Goal: Information Seeking & Learning: Learn about a topic

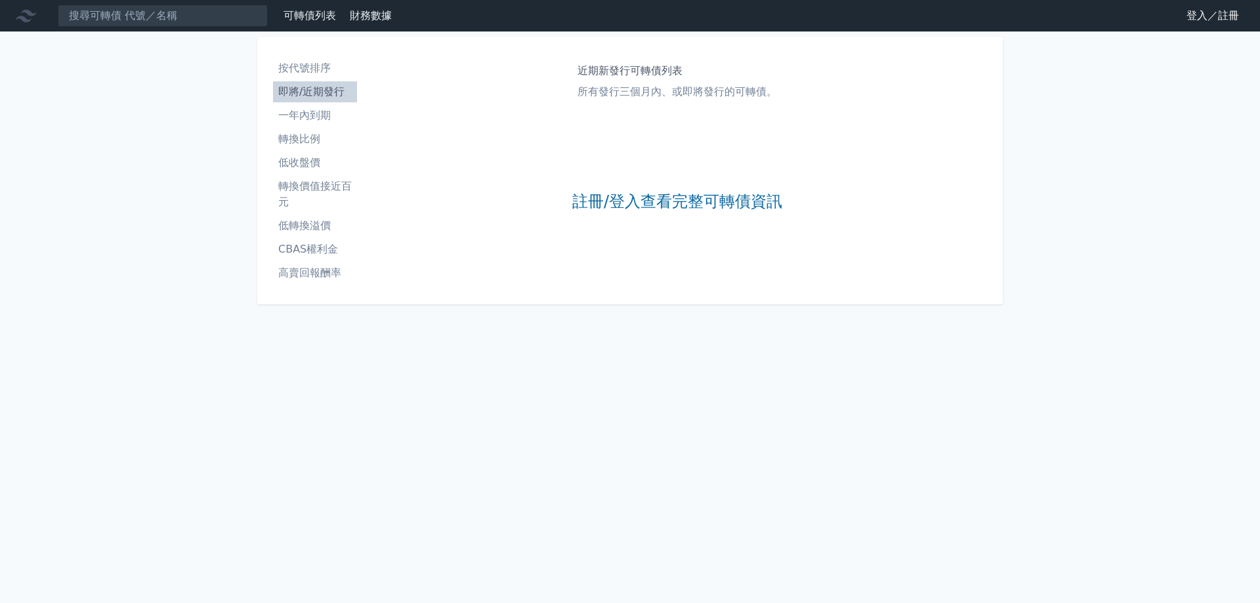
click at [661, 215] on div "註冊/登入查看完整可轉債資訊" at bounding box center [677, 201] width 210 height 173
click at [665, 210] on link "註冊/登入查看完整可轉債資訊" at bounding box center [677, 202] width 210 height 21
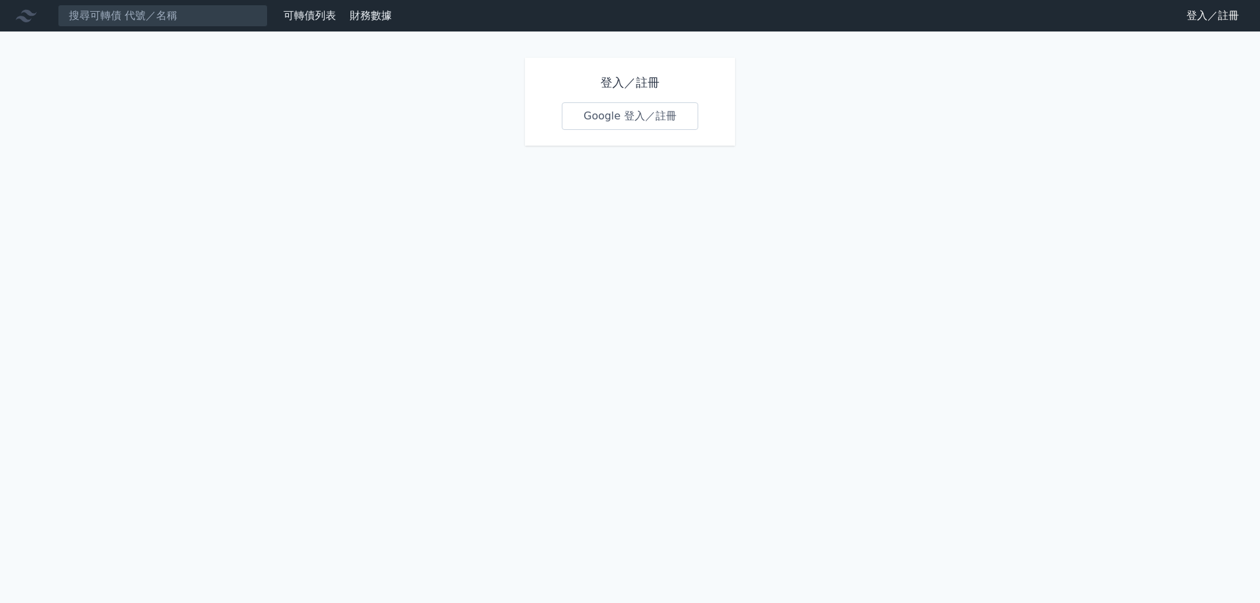
click at [672, 120] on link "Google 登入／註冊" at bounding box center [630, 116] width 136 height 28
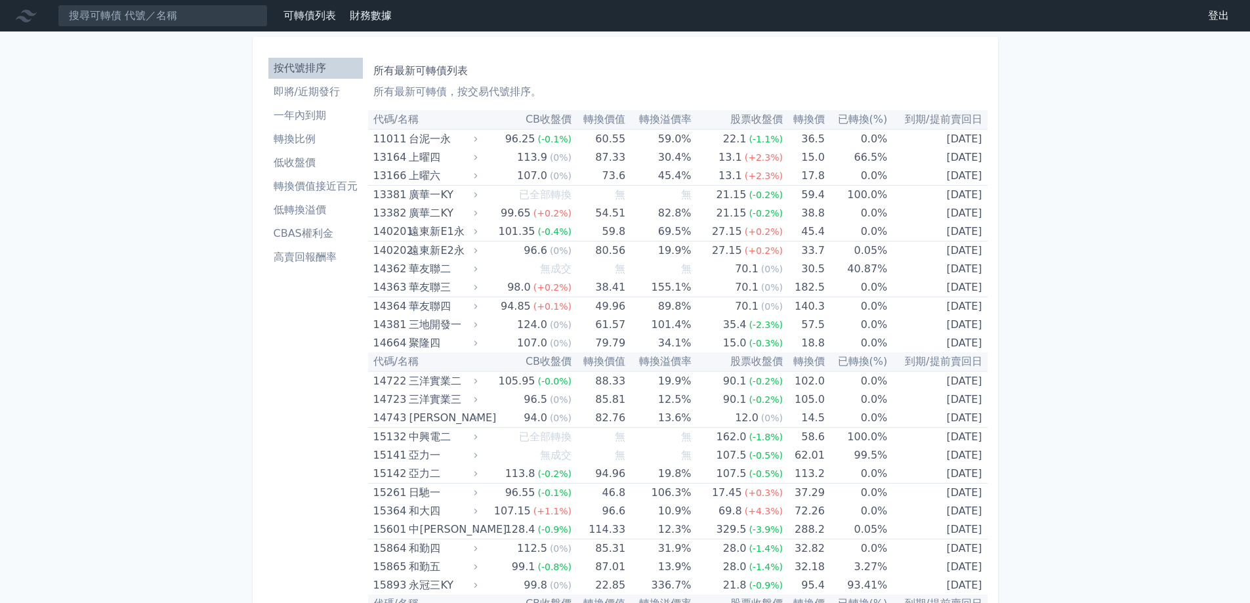
click at [306, 257] on li "高賣回報酬率" at bounding box center [315, 257] width 94 height 16
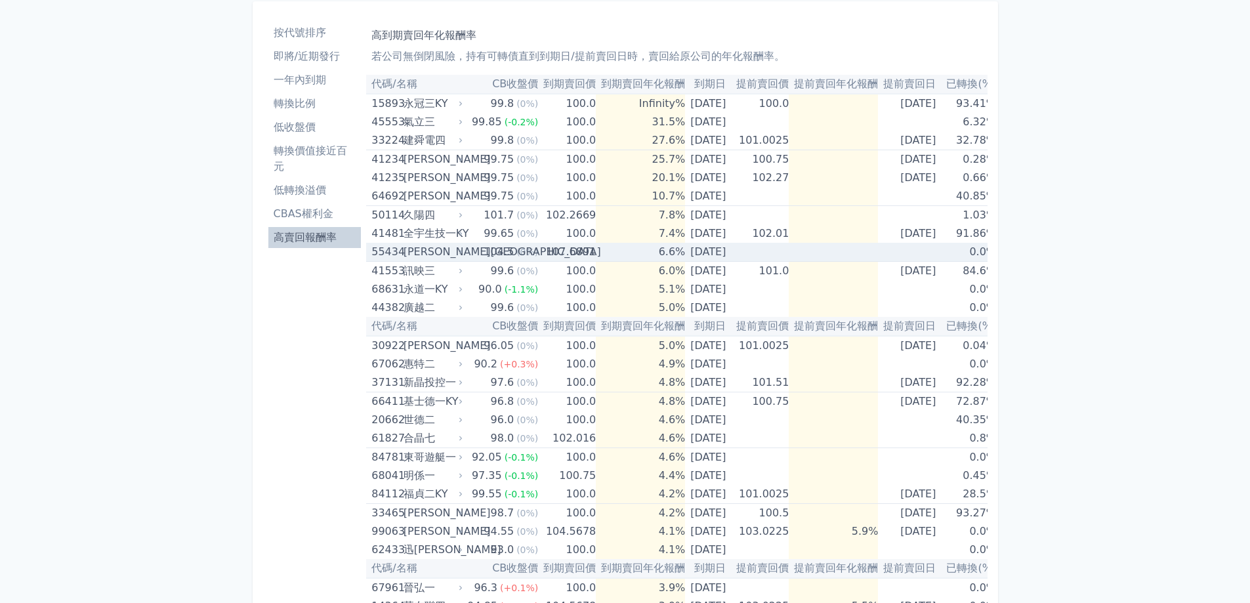
scroll to position [66, 0]
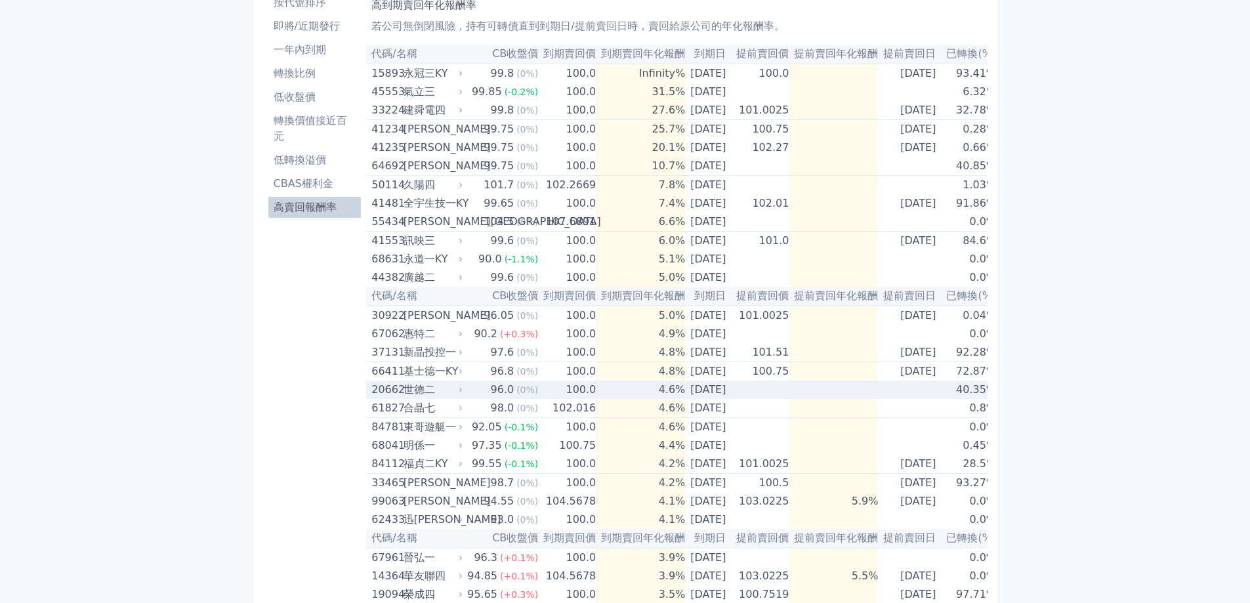
click at [459, 388] on icon at bounding box center [460, 390] width 3 height 5
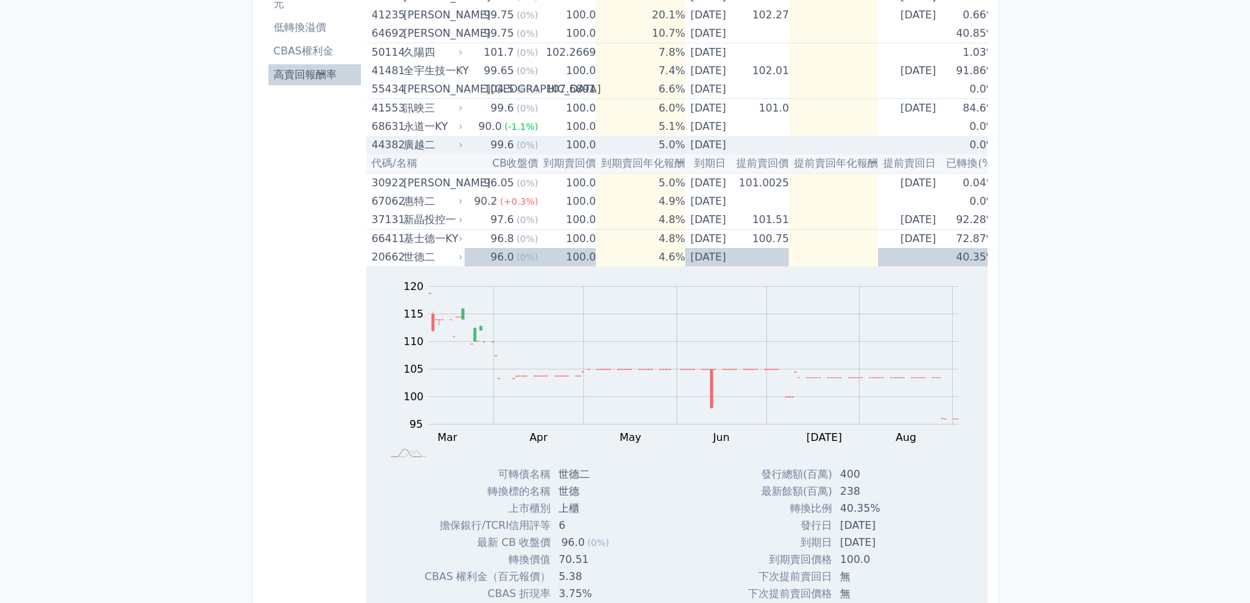
scroll to position [197, 0]
